Goal: Task Accomplishment & Management: Use online tool/utility

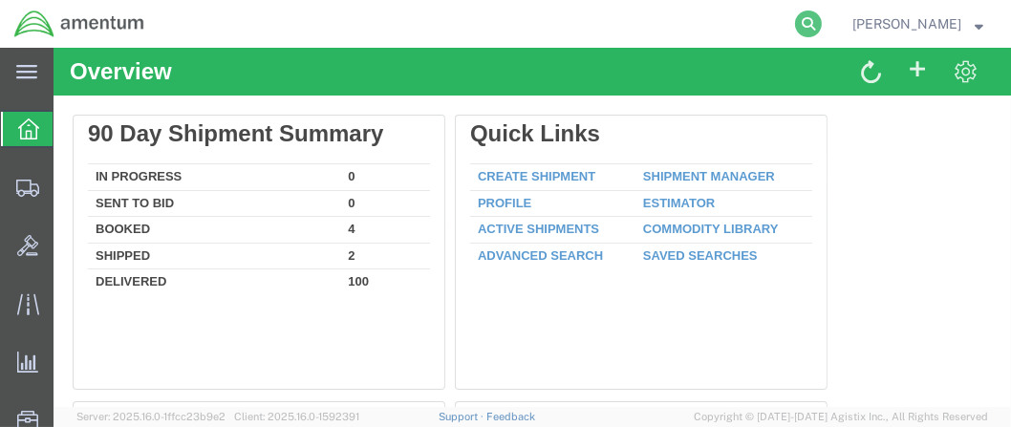
click at [822, 25] on icon at bounding box center [808, 24] width 27 height 27
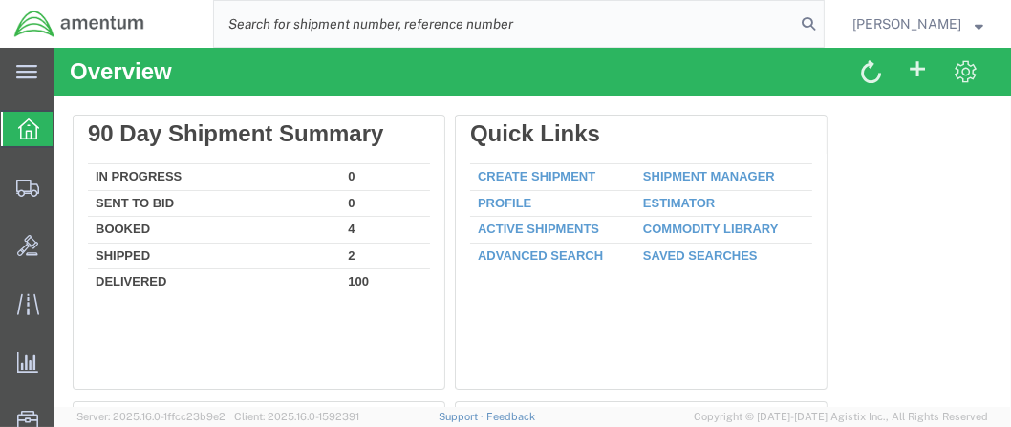
click at [252, 21] on input "search" at bounding box center [504, 24] width 581 height 46
paste input "DCO-25225-166809"
type input "DCO-25225-166809"
click at [822, 25] on icon at bounding box center [808, 24] width 27 height 27
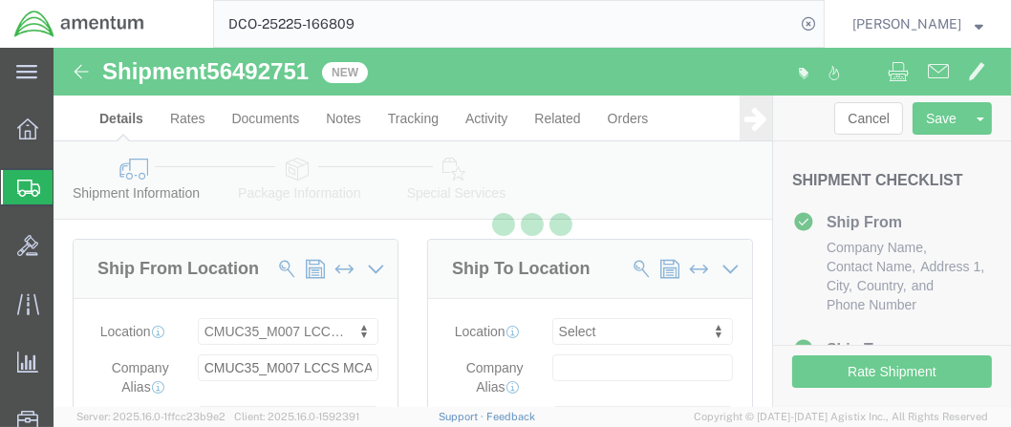
select select "42654"
select select
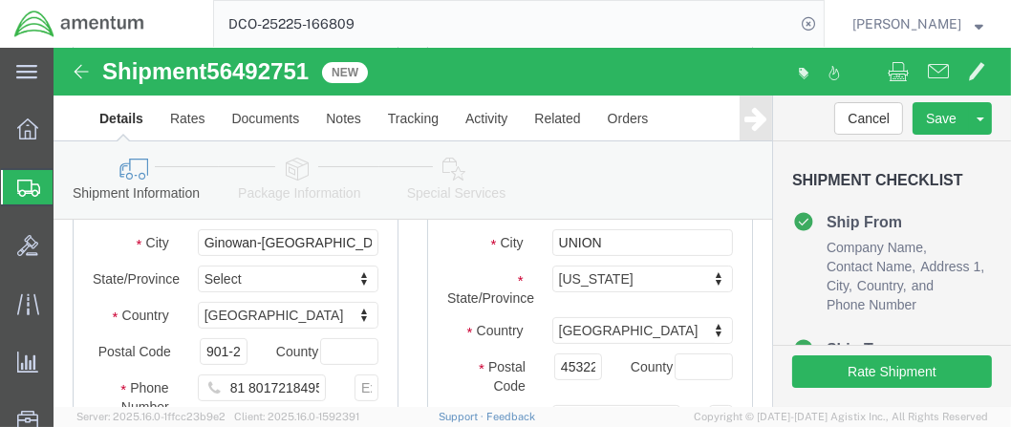
scroll to position [381, 0]
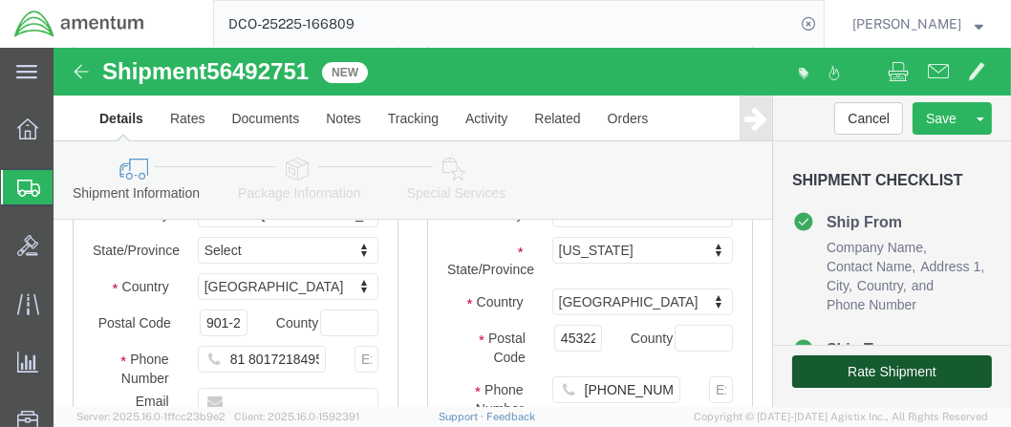
click button "Rate Shipment"
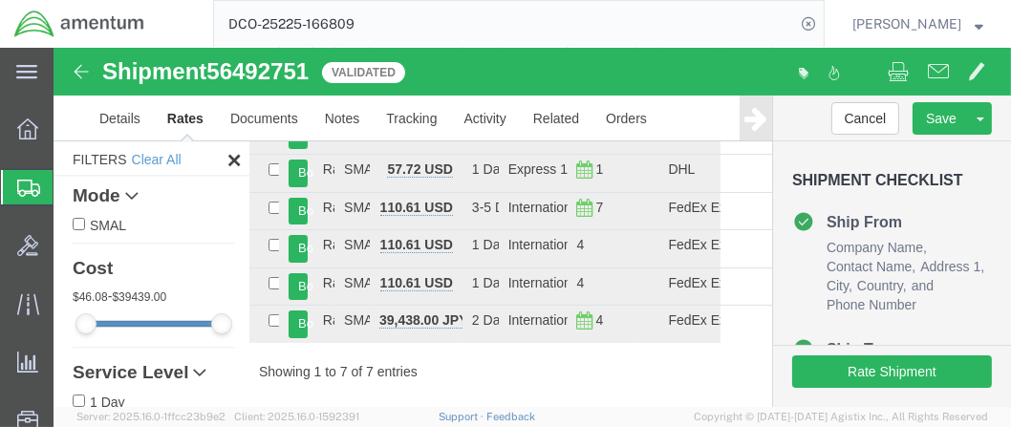
scroll to position [66, 0]
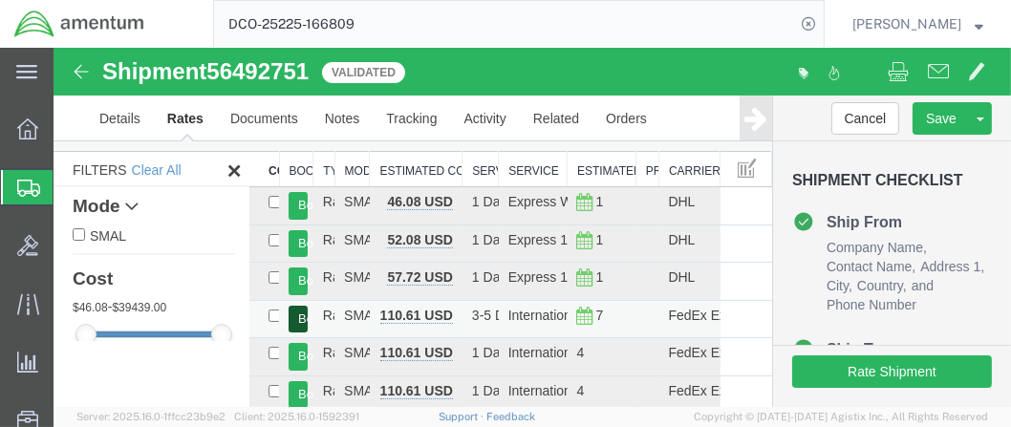
click at [303, 319] on button "Book" at bounding box center [297, 320] width 19 height 28
